Goal: Task Accomplishment & Management: Manage account settings

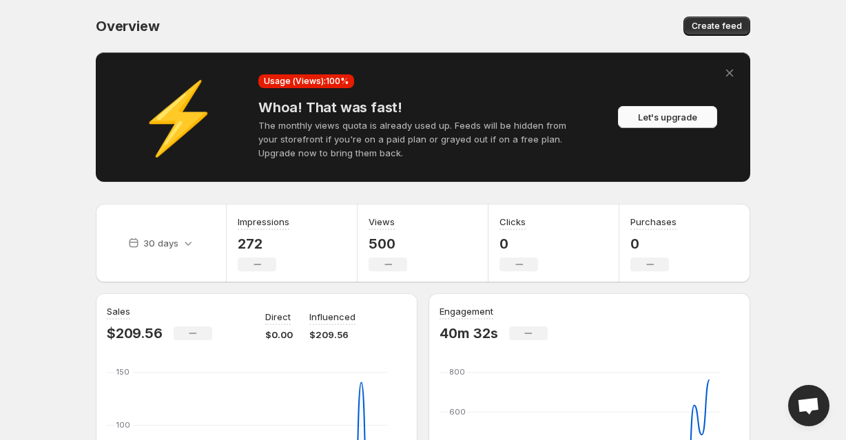
click at [651, 110] on span "Let's upgrade" at bounding box center [667, 117] width 59 height 14
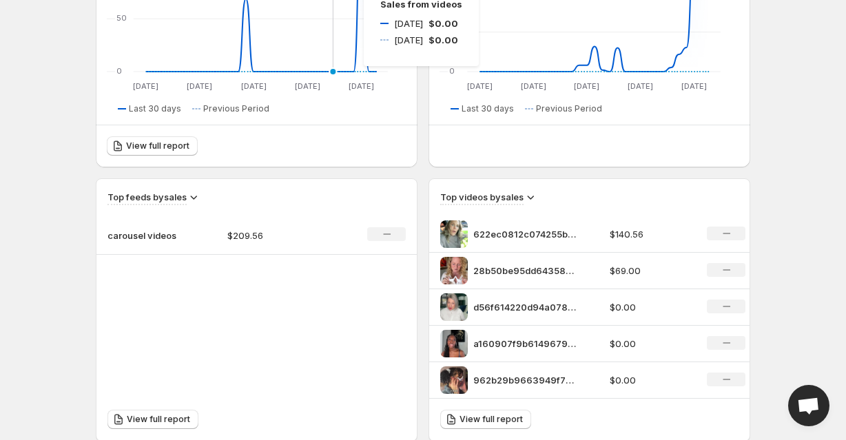
scroll to position [482, 0]
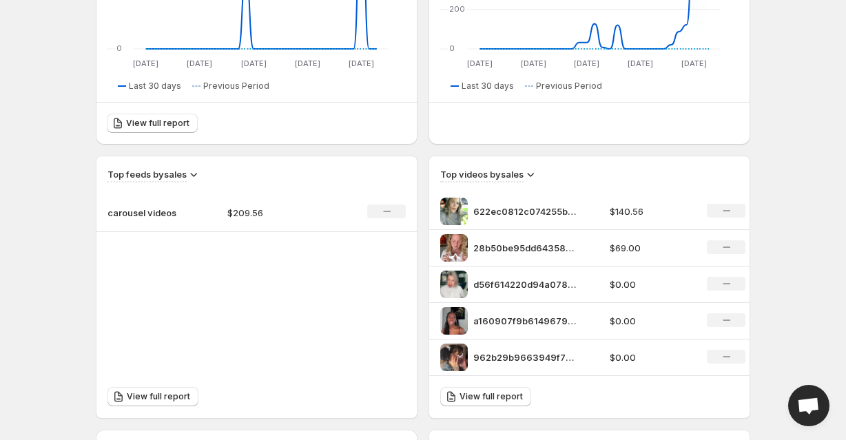
click at [498, 205] on p "622ec0812c074255b580d36719493771HD-1080p-72Mbps-44704030" at bounding box center [525, 212] width 103 height 14
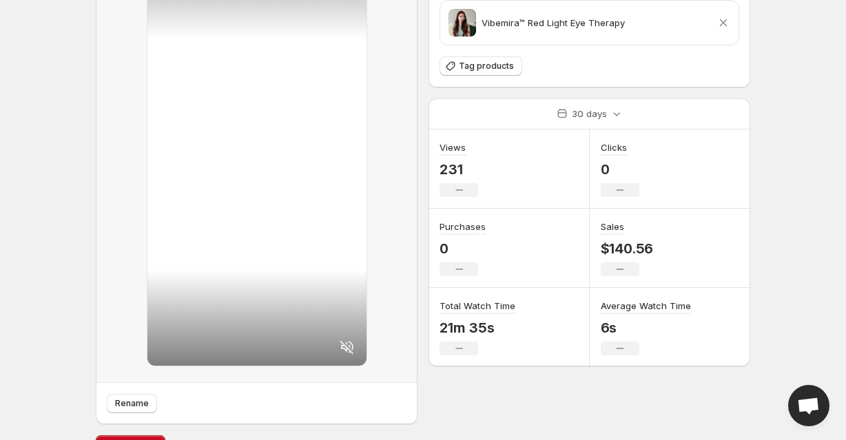
scroll to position [108, 0]
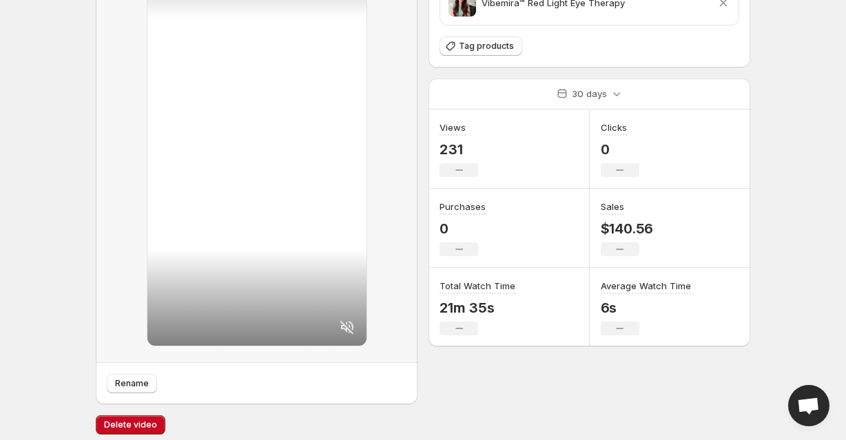
drag, startPoint x: 297, startPoint y: 242, endPoint x: 479, endPoint y: 332, distance: 203.1
click at [478, 332] on div "Tagged products Vibemira™ Red Light Eye Therapy Remove product Tag products 30 …" at bounding box center [590, 174] width 322 height 460
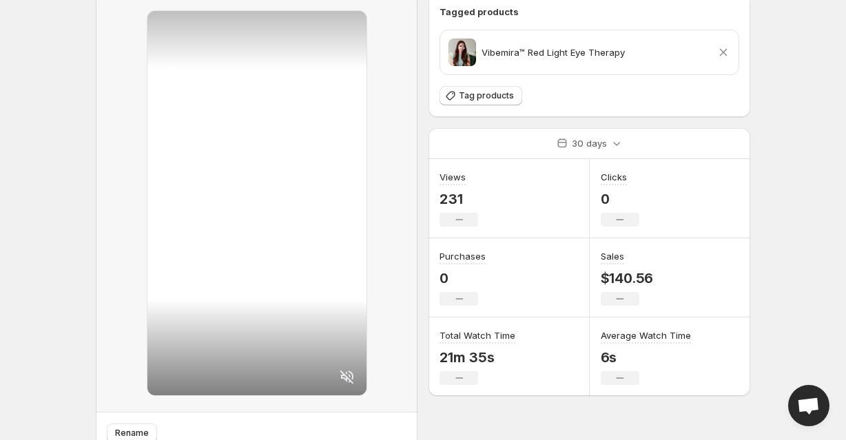
scroll to position [0, 0]
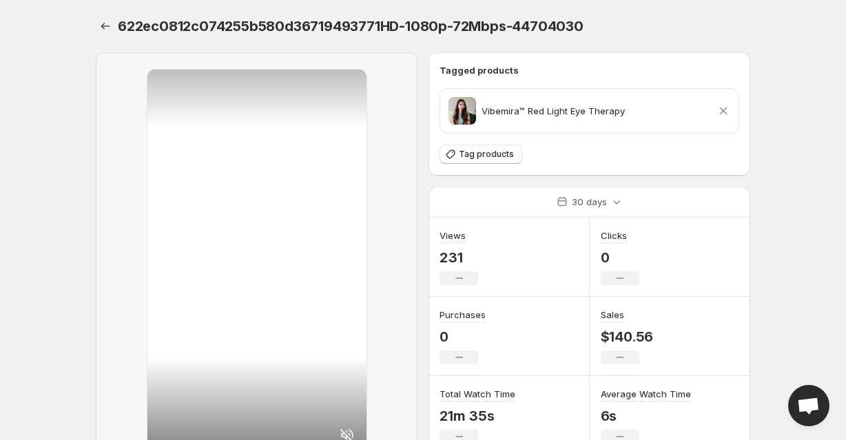
click at [302, 247] on div at bounding box center [256, 262] width 219 height 385
click at [250, 218] on div at bounding box center [256, 262] width 219 height 385
click at [112, 19] on icon "Settings" at bounding box center [106, 26] width 14 height 14
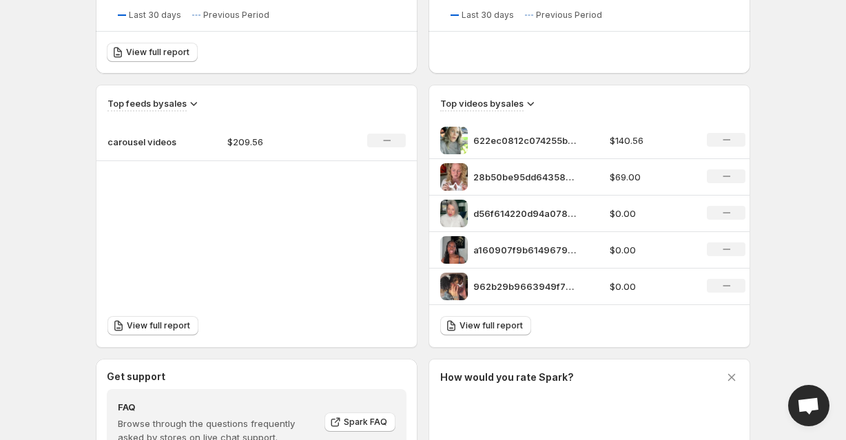
scroll to position [689, 0]
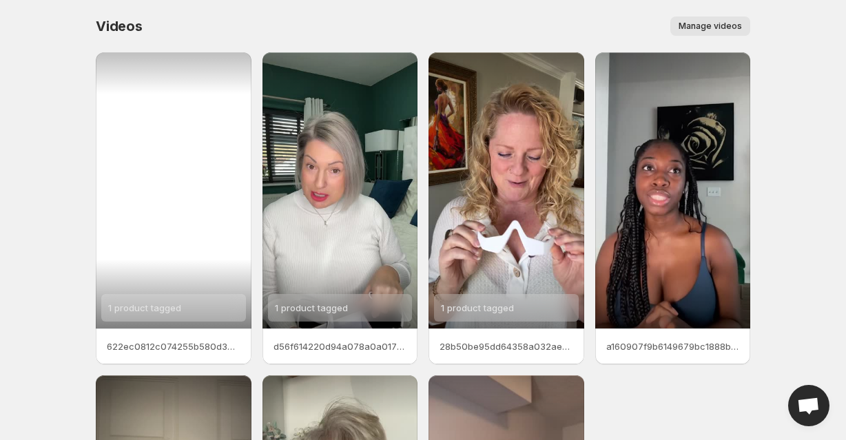
drag, startPoint x: 199, startPoint y: 230, endPoint x: 109, endPoint y: 171, distance: 107.6
click at [54, 171] on body "Home Feeds Videos Subscription Settings Videos. This page is ready Videos Manag…" at bounding box center [423, 220] width 846 height 440
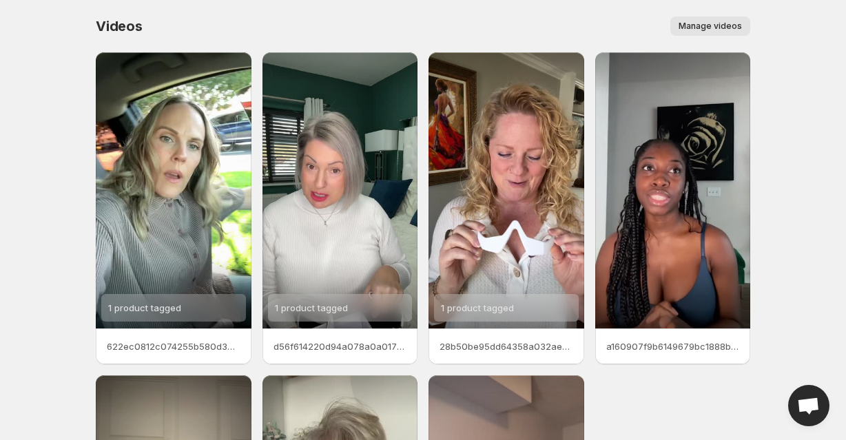
click at [680, 26] on span "Manage videos" at bounding box center [710, 26] width 63 height 11
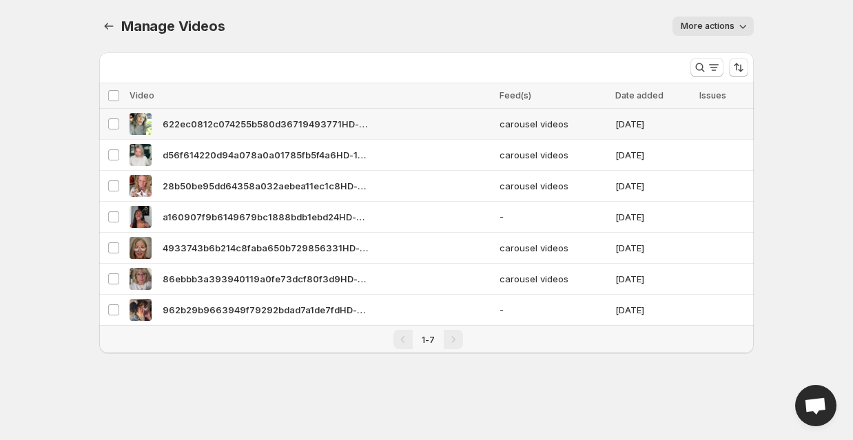
click at [306, 117] on span "622ec0812c074255b580d36719493771HD-1080p-72Mbps-44704030" at bounding box center [266, 124] width 207 height 14
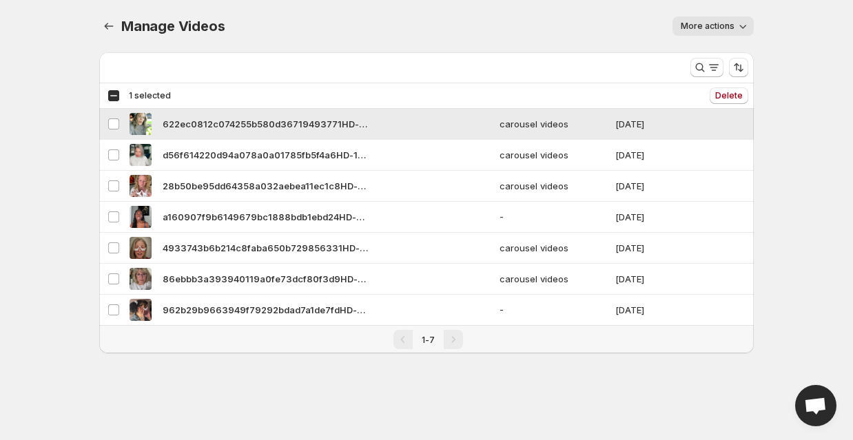
click at [306, 117] on span "622ec0812c074255b580d36719493771HD-1080p-72Mbps-44704030" at bounding box center [266, 124] width 207 height 14
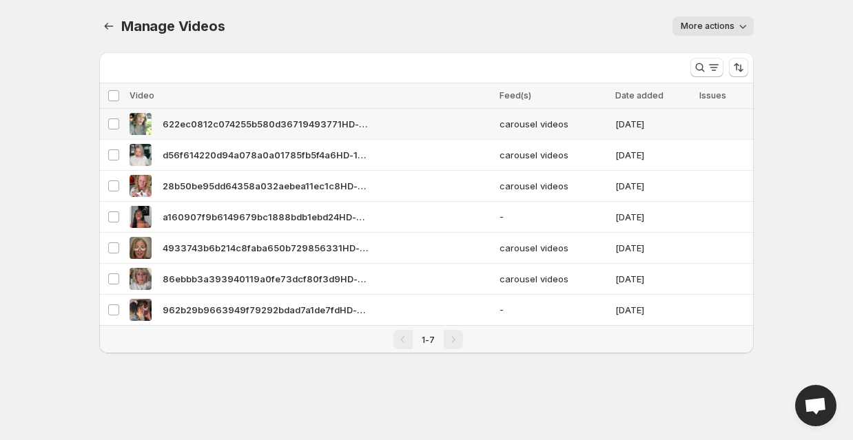
drag, startPoint x: 306, startPoint y: 111, endPoint x: 205, endPoint y: 113, distance: 101.3
click at [205, 117] on span "622ec0812c074255b580d36719493771HD-1080p-72Mbps-44704030" at bounding box center [266, 124] width 207 height 14
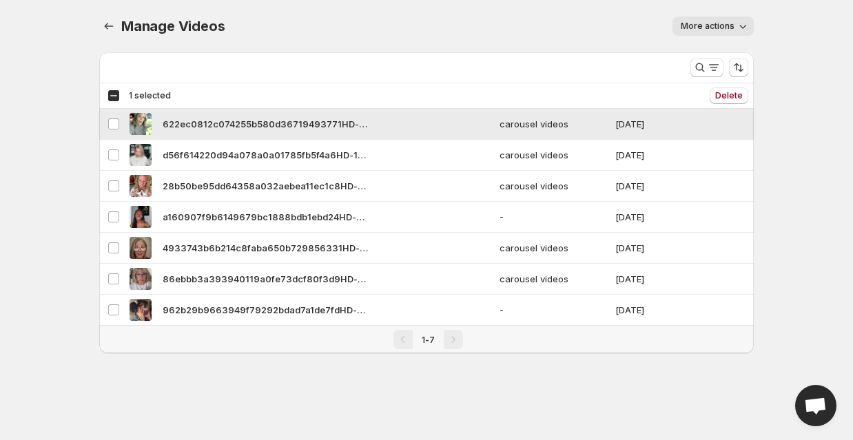
click at [125, 117] on td "Select video" at bounding box center [112, 124] width 26 height 31
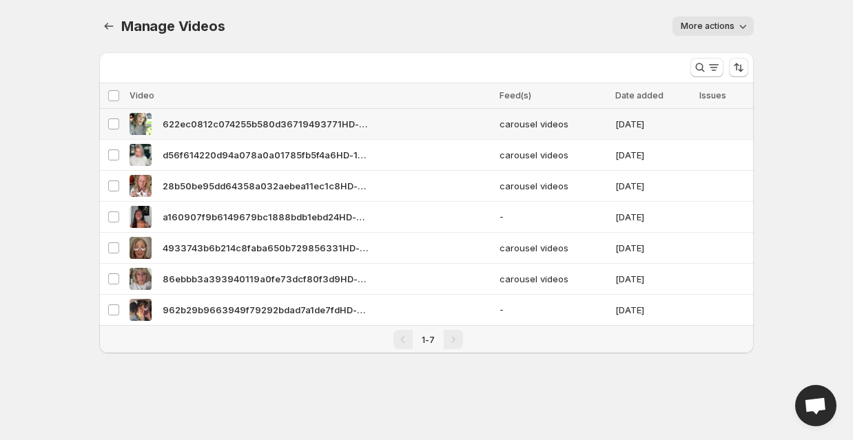
click at [150, 115] on img at bounding box center [141, 124] width 22 height 22
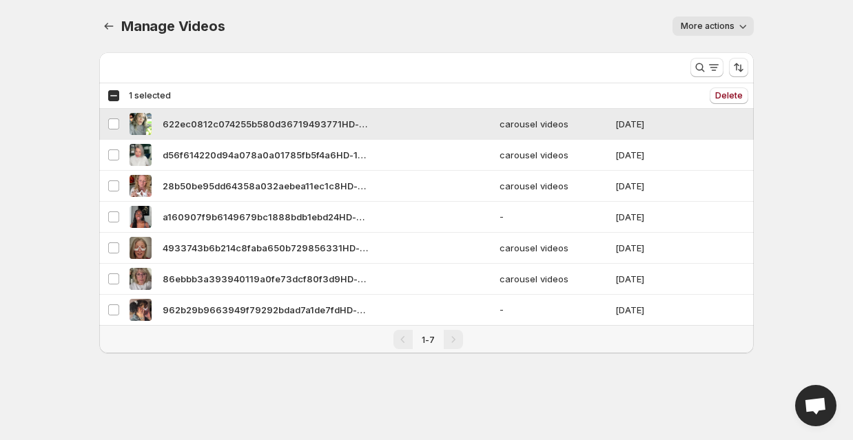
click at [150, 114] on img at bounding box center [141, 124] width 22 height 22
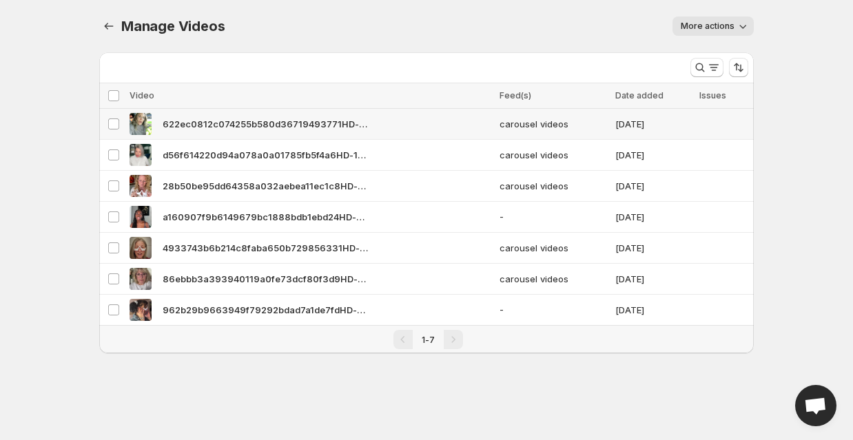
click at [150, 114] on img at bounding box center [141, 124] width 22 height 22
click at [686, 26] on span "More actions" at bounding box center [708, 26] width 54 height 11
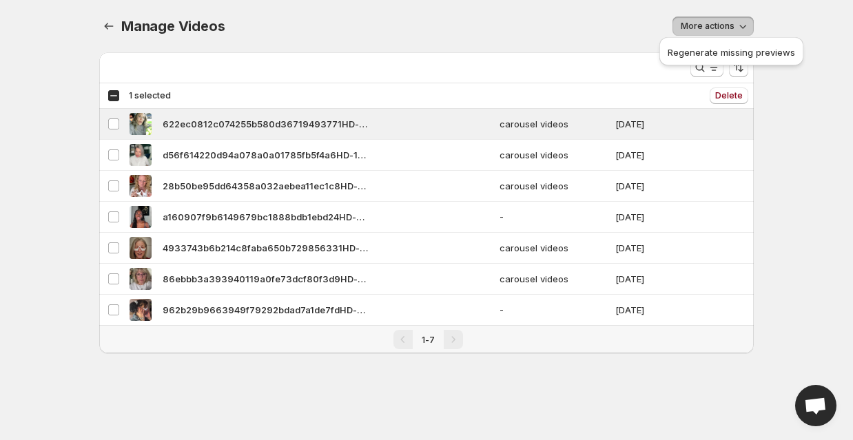
click at [686, 26] on span "More actions" at bounding box center [708, 26] width 54 height 11
click at [120, 118] on span at bounding box center [114, 124] width 12 height 12
drag, startPoint x: 214, startPoint y: 123, endPoint x: 96, endPoint y: 145, distance: 119.2
click at [96, 145] on body "Home Feeds Videos Subscription Settings Manage Videos. This page is ready Manag…" at bounding box center [426, 220] width 853 height 440
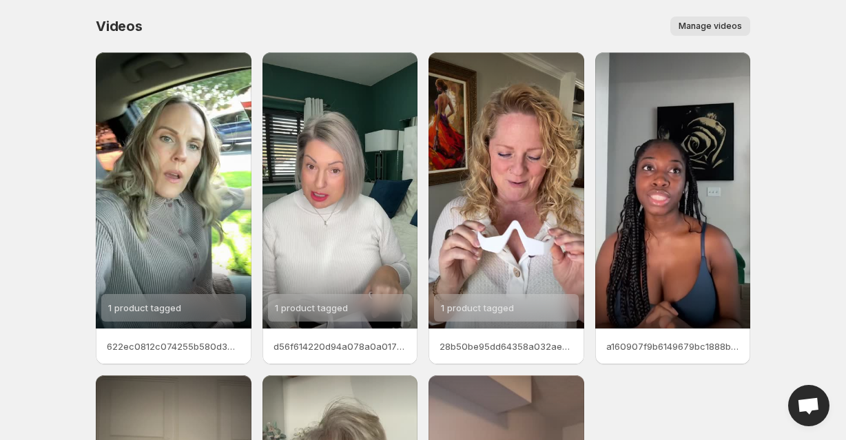
drag, startPoint x: 138, startPoint y: 176, endPoint x: 101, endPoint y: 212, distance: 51.2
click at [101, 212] on div "Videos. This page is ready Videos Manage videos More actions Manage videos 1 pr…" at bounding box center [423, 375] width 688 height 751
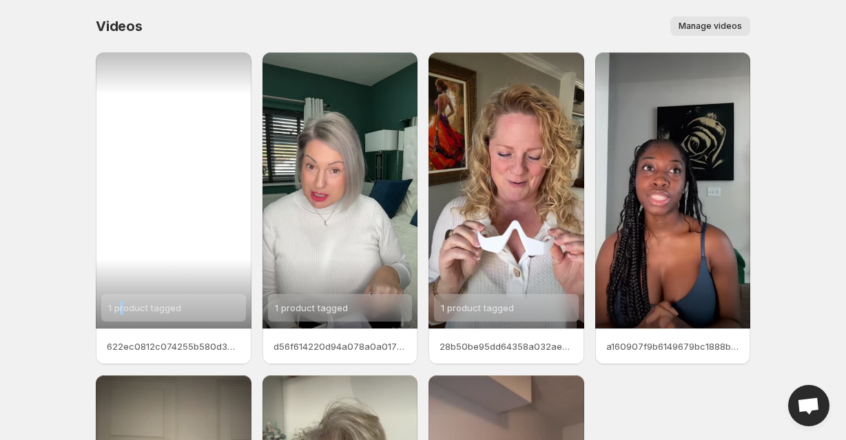
click at [141, 199] on div "1 product tagged" at bounding box center [174, 190] width 156 height 276
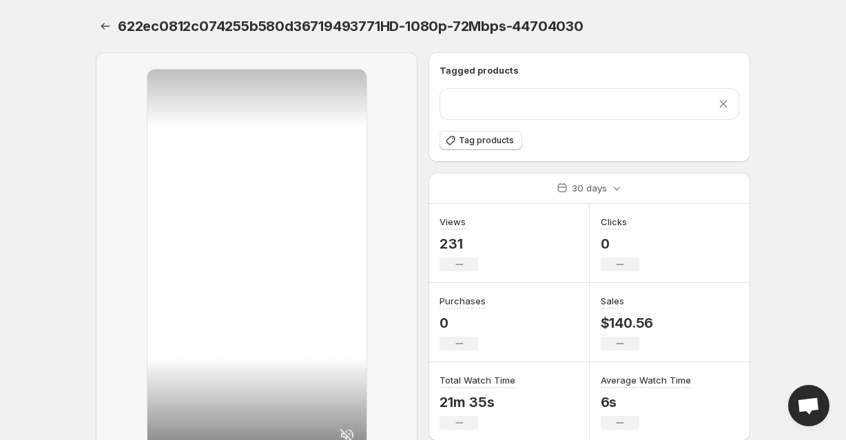
click at [161, 201] on div at bounding box center [256, 262] width 219 height 385
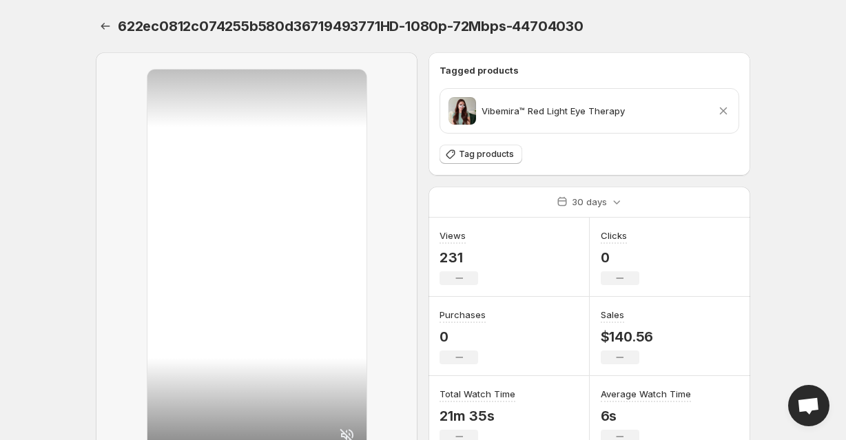
click at [240, 220] on div at bounding box center [256, 262] width 219 height 385
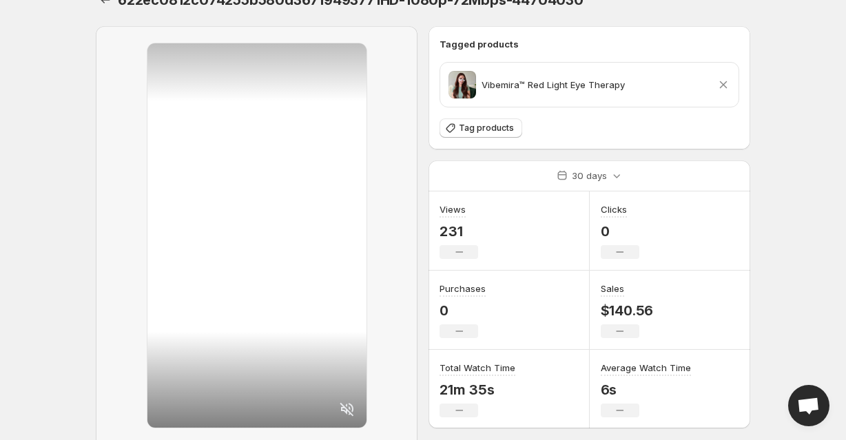
scroll to position [108, 0]
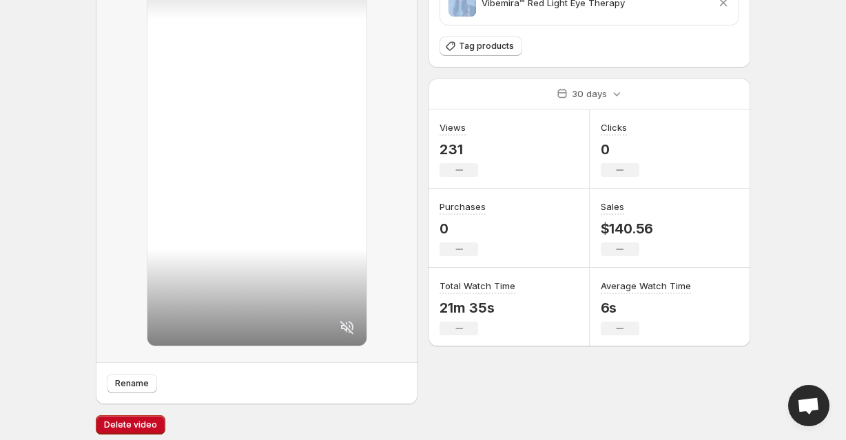
click at [356, 323] on icon at bounding box center [347, 327] width 17 height 17
click at [307, 261] on div at bounding box center [256, 153] width 219 height 385
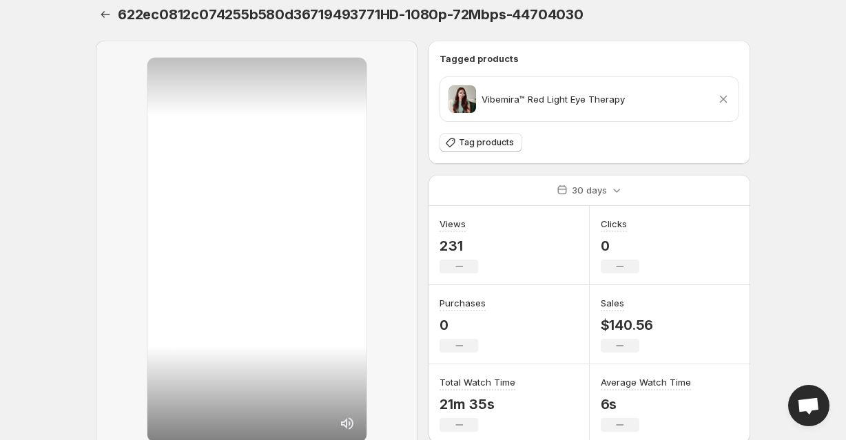
scroll to position [0, 0]
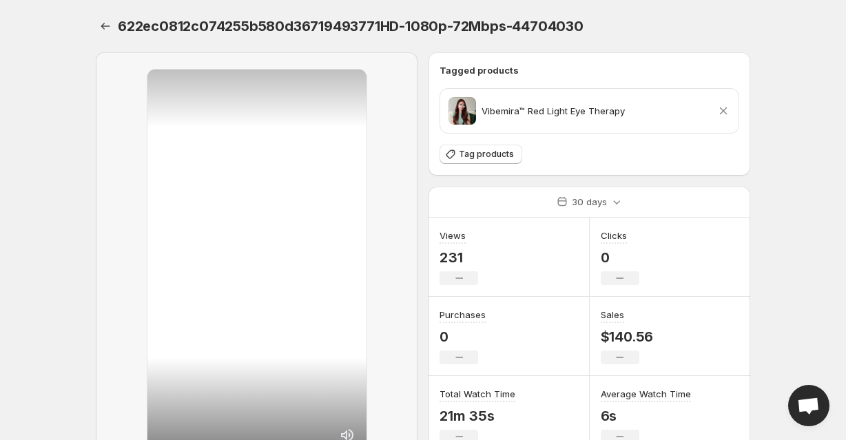
drag, startPoint x: 298, startPoint y: 250, endPoint x: 242, endPoint y: 154, distance: 110.3
click at [242, 154] on div at bounding box center [256, 262] width 219 height 385
click at [115, 17] on button "Settings" at bounding box center [105, 26] width 19 height 19
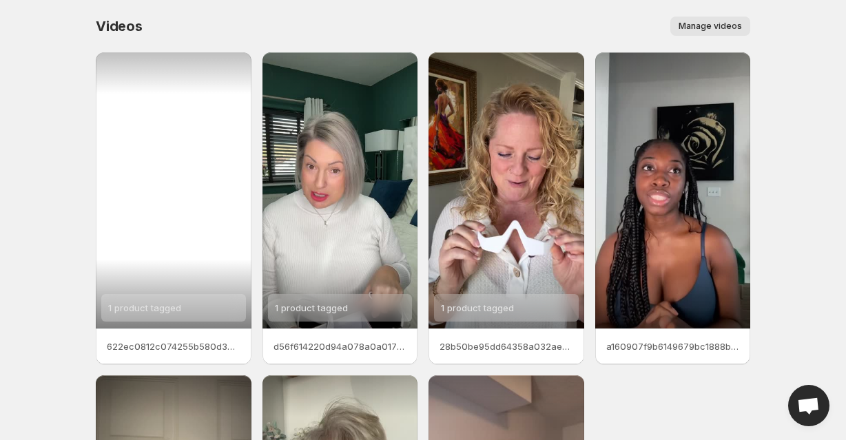
drag, startPoint x: 195, startPoint y: 206, endPoint x: 157, endPoint y: 239, distance: 50.3
click at [157, 239] on div "1 product tagged" at bounding box center [174, 190] width 156 height 276
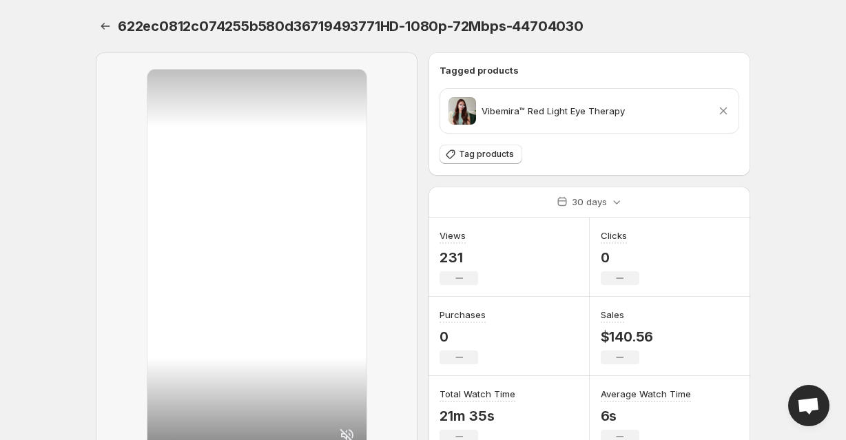
click at [288, 286] on div at bounding box center [256, 262] width 219 height 385
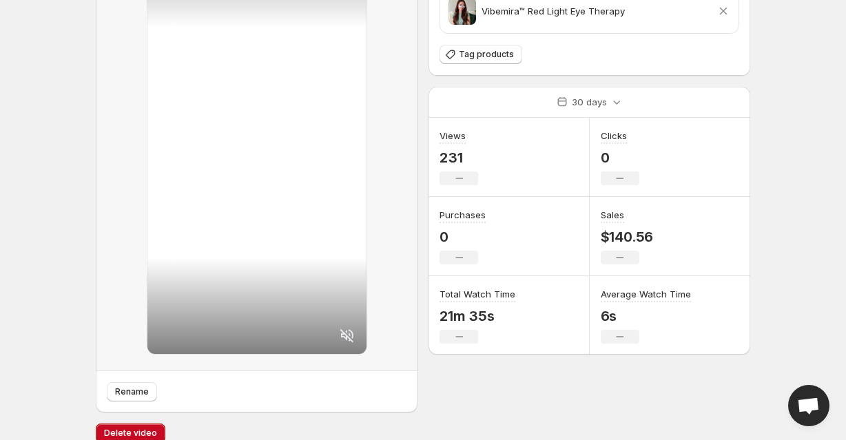
scroll to position [108, 0]
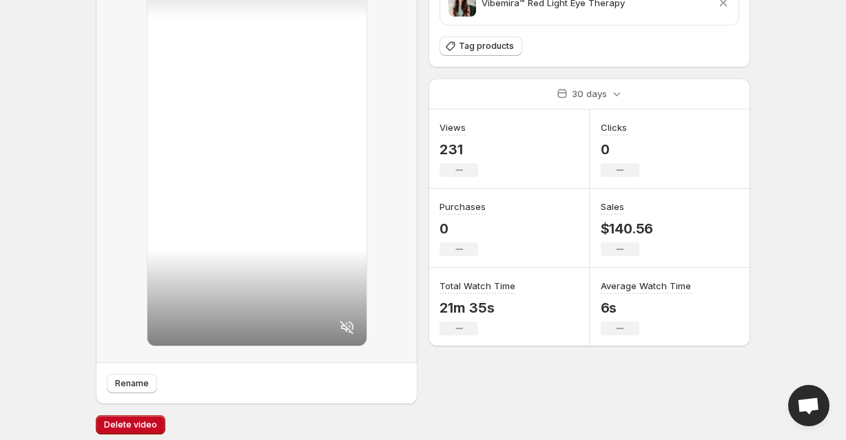
drag, startPoint x: 281, startPoint y: 235, endPoint x: 316, endPoint y: 283, distance: 59.7
click at [316, 283] on div at bounding box center [256, 153] width 219 height 385
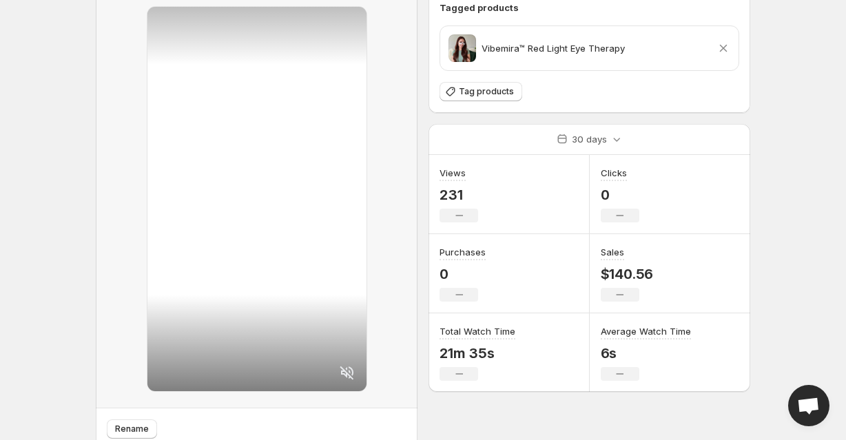
scroll to position [0, 0]
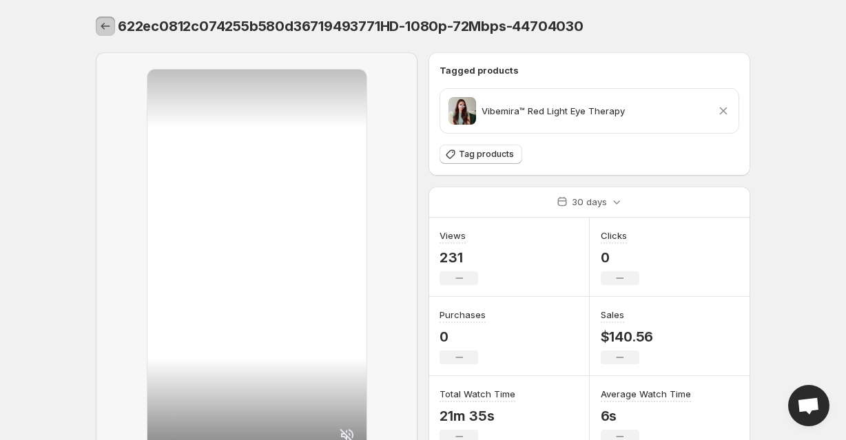
click at [112, 21] on icon "Settings" at bounding box center [106, 26] width 14 height 14
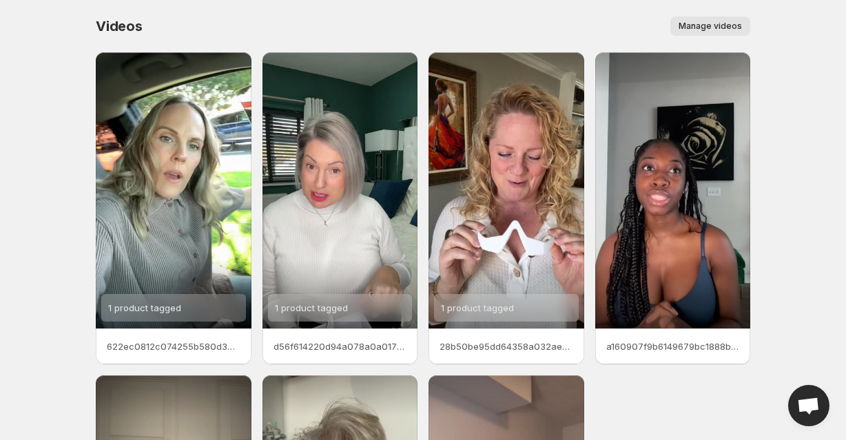
click at [811, 22] on body "Home Feeds Videos Subscription Settings Videos. This page is ready Videos Manag…" at bounding box center [423, 220] width 846 height 440
click at [769, 205] on body "Home Feeds Videos Subscription Settings Videos. This page is ready Videos Manag…" at bounding box center [423, 220] width 846 height 440
click at [192, 340] on p "622ec0812c074255b580d36719493771HD-1080p-72Mbps-44704030" at bounding box center [174, 347] width 134 height 14
click at [201, 340] on p "622ec0812c074255b580d36719493771HD-1080p-72Mbps-44704030" at bounding box center [174, 347] width 134 height 14
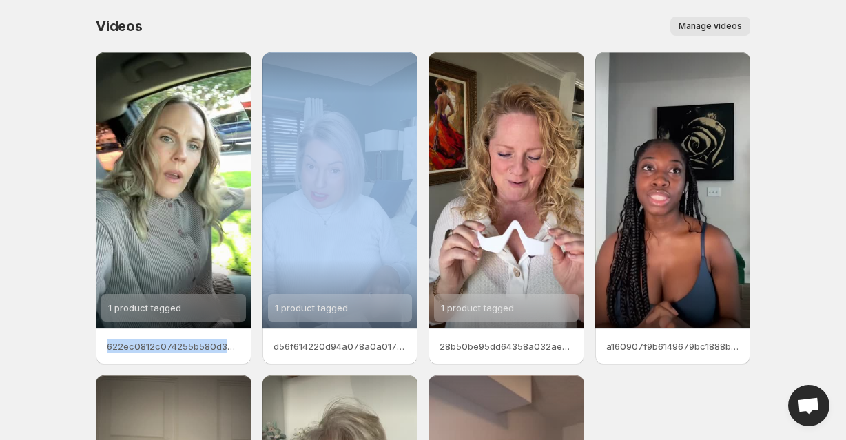
click at [201, 340] on p "622ec0812c074255b580d36719493771HD-1080p-72Mbps-44704030" at bounding box center [174, 347] width 134 height 14
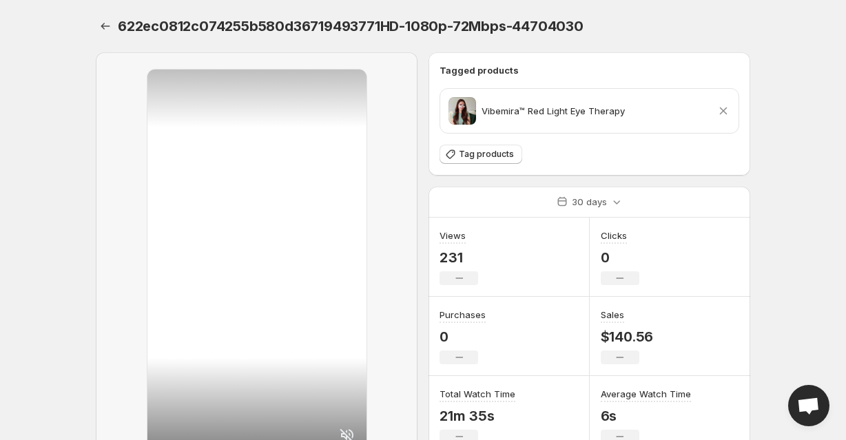
click at [772, 177] on body "Home Feeds Videos Subscription Settings 622ec0812c074255b580d36719493771HD-1080…" at bounding box center [423, 220] width 846 height 440
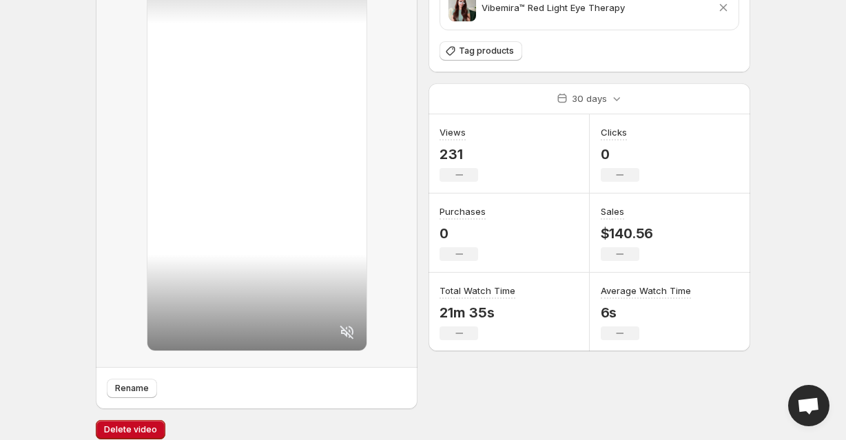
scroll to position [108, 0]
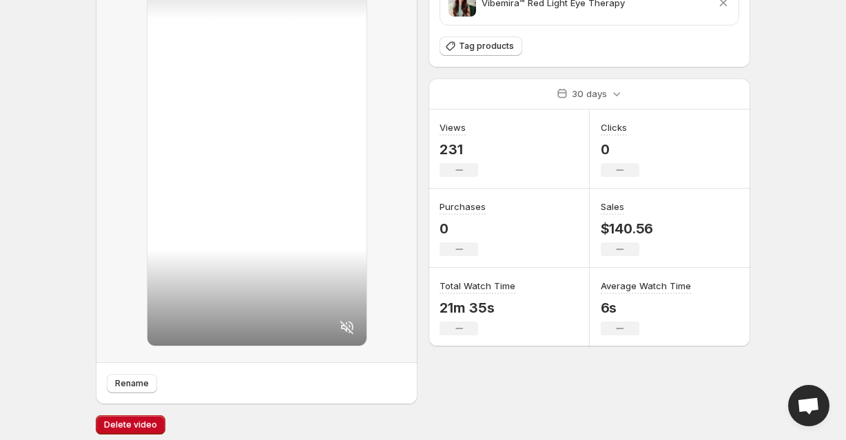
click at [355, 320] on icon at bounding box center [347, 327] width 17 height 17
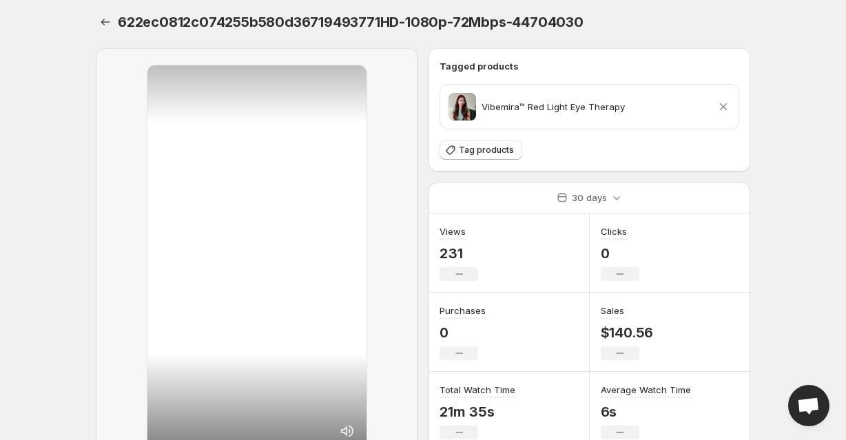
scroll to position [0, 0]
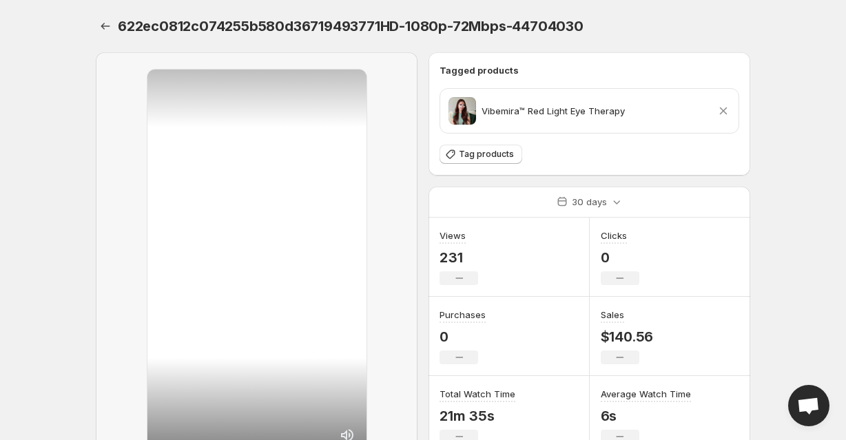
click at [274, 229] on div at bounding box center [256, 262] width 219 height 385
click at [275, 229] on div at bounding box center [256, 262] width 219 height 385
click at [363, 4] on div "622ec0812c074255b580d36719493771HD-1080p-72Mbps-44704030. This page is ready 62…" at bounding box center [423, 26] width 655 height 52
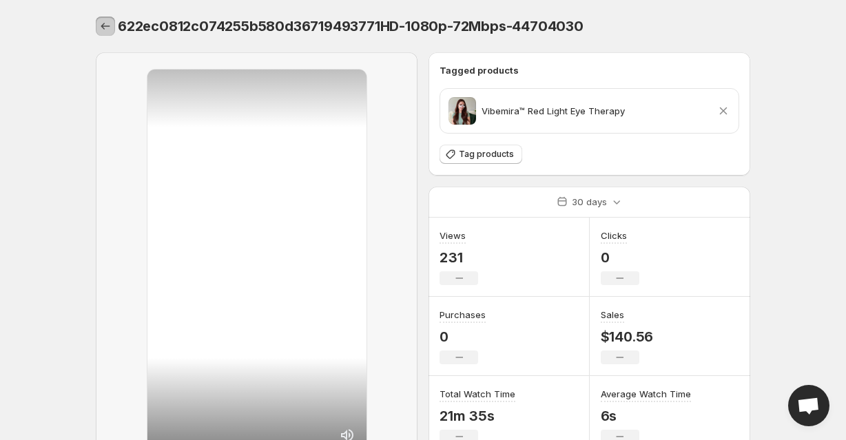
click at [112, 20] on icon "Settings" at bounding box center [106, 26] width 14 height 14
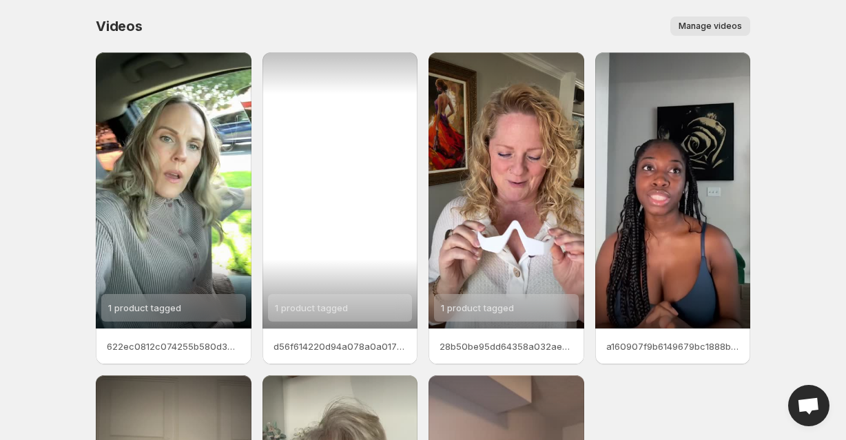
click at [325, 181] on div "1 product tagged" at bounding box center [341, 190] width 156 height 276
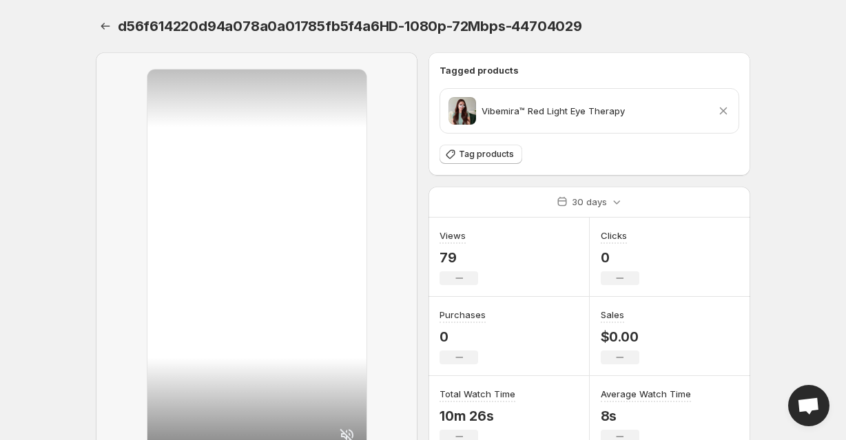
click at [356, 427] on icon at bounding box center [347, 435] width 17 height 17
click at [112, 23] on icon "Settings" at bounding box center [106, 26] width 14 height 14
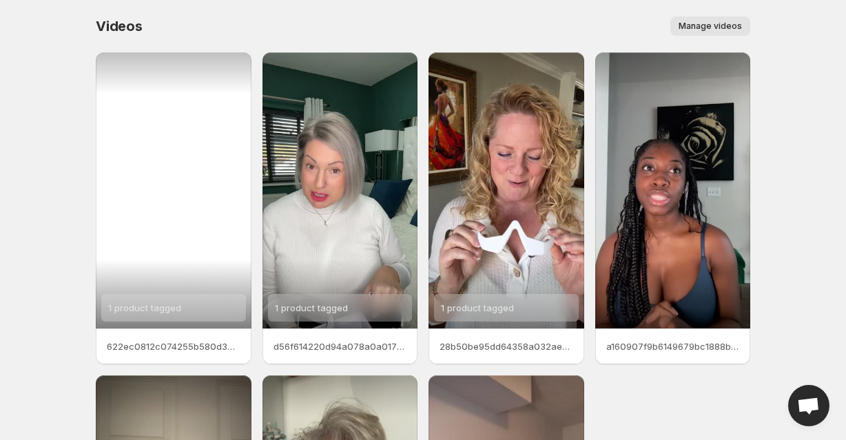
click at [207, 197] on div "1 product tagged" at bounding box center [174, 190] width 156 height 276
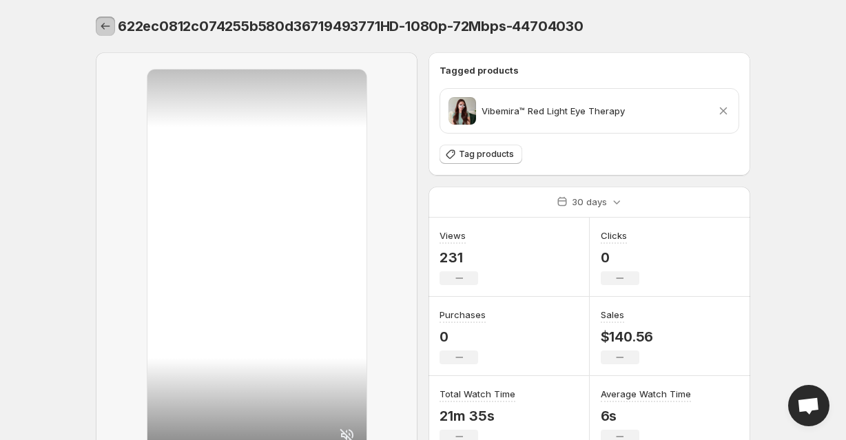
click at [112, 23] on icon "Settings" at bounding box center [106, 26] width 14 height 14
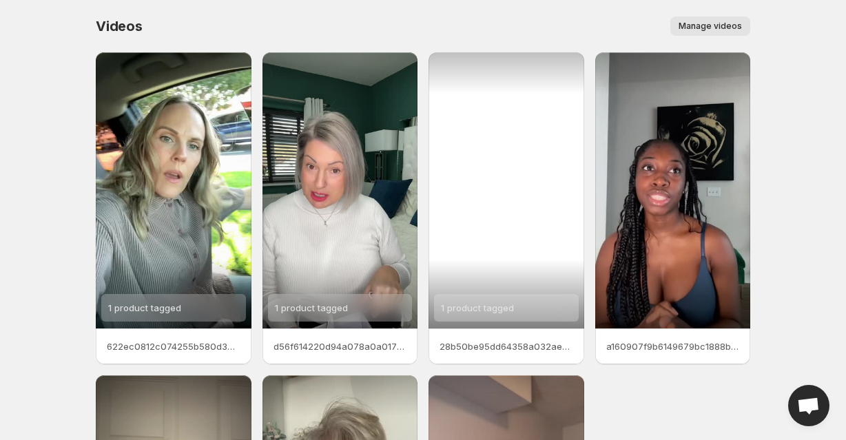
click at [529, 181] on div "1 product tagged" at bounding box center [507, 190] width 156 height 276
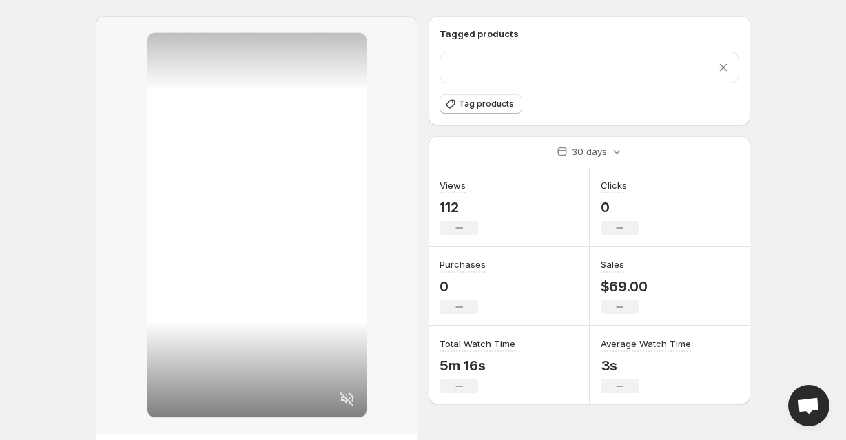
scroll to position [108, 0]
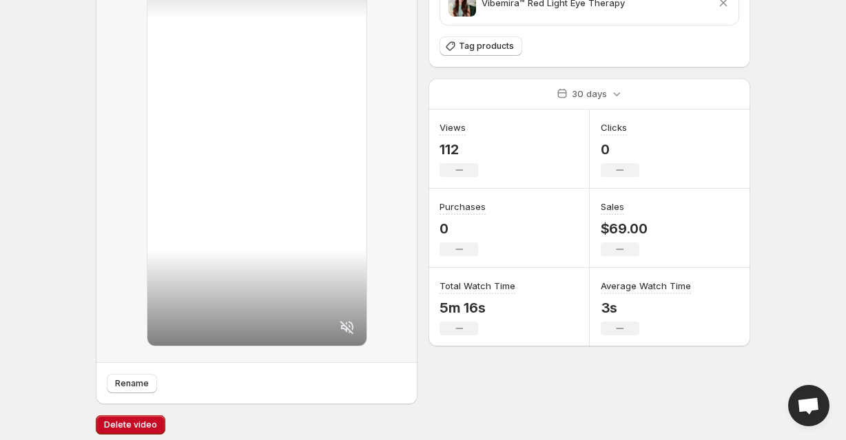
click at [356, 319] on icon at bounding box center [347, 327] width 17 height 17
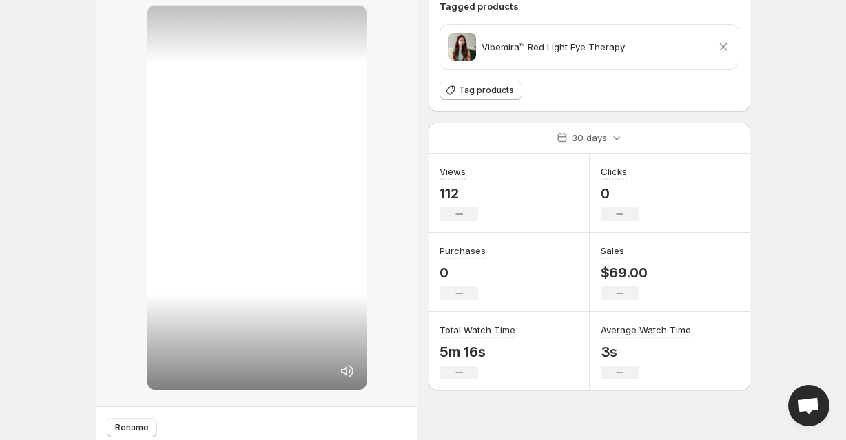
scroll to position [69, 0]
